Goal: Transaction & Acquisition: Subscribe to service/newsletter

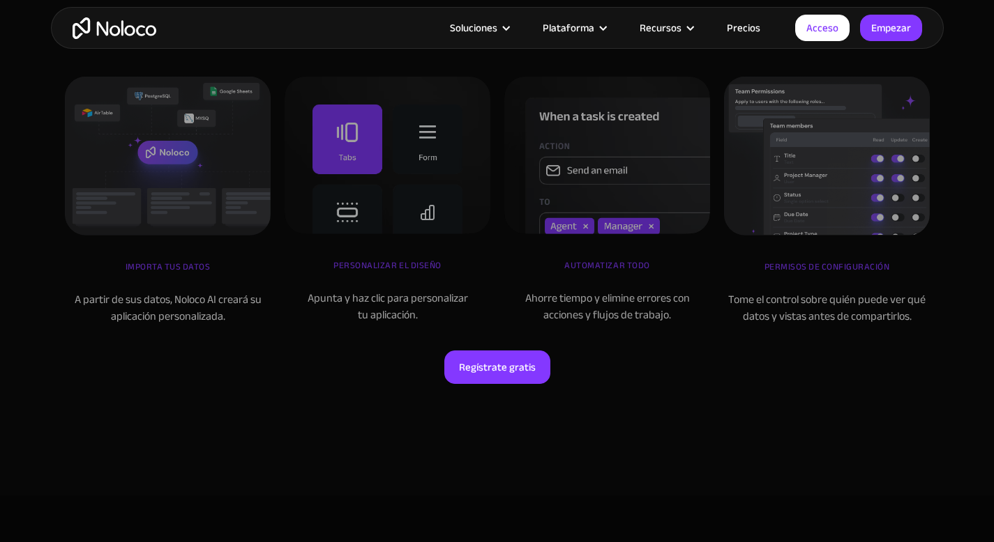
scroll to position [5316, 0]
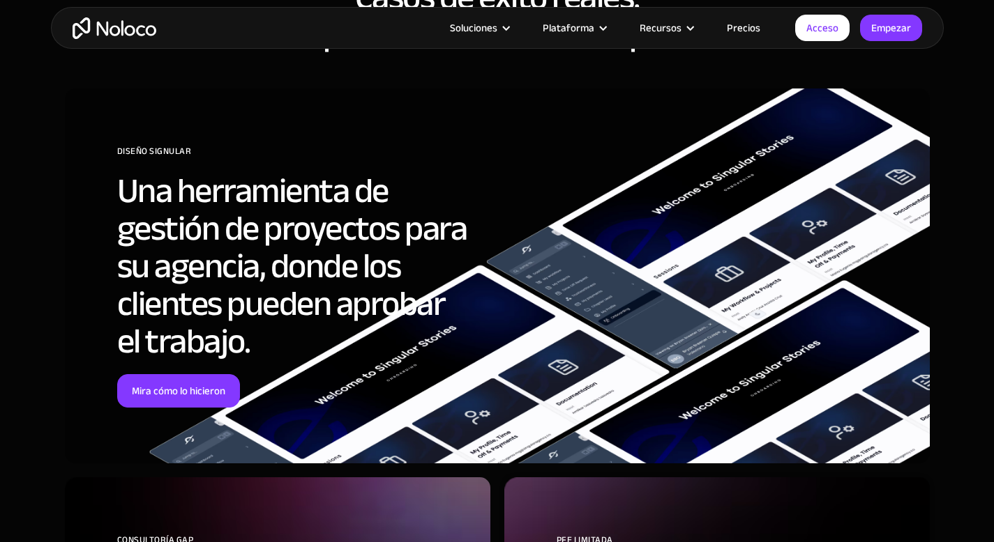
click at [511, 25] on div at bounding box center [506, 28] width 10 height 10
click at [737, 27] on font "Precios" at bounding box center [743, 28] width 33 height 20
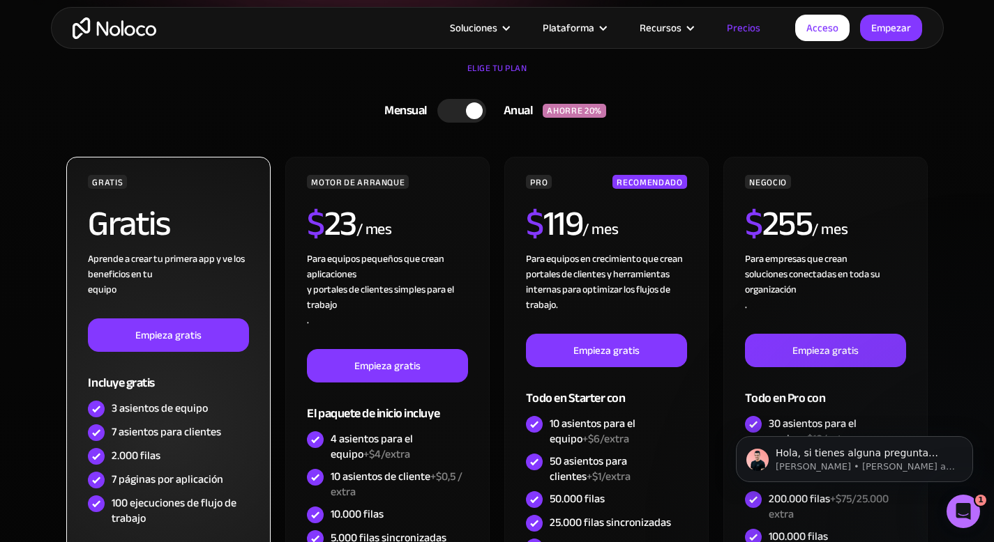
scroll to position [310, 0]
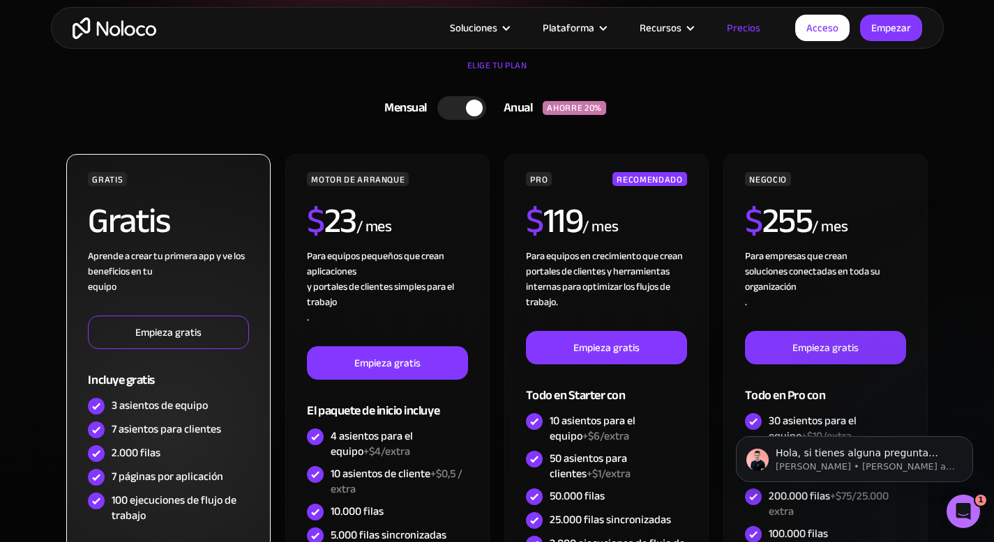
click at [176, 328] on font "Empieza gratis" at bounding box center [168, 333] width 66 height 20
